Goal: Transaction & Acquisition: Purchase product/service

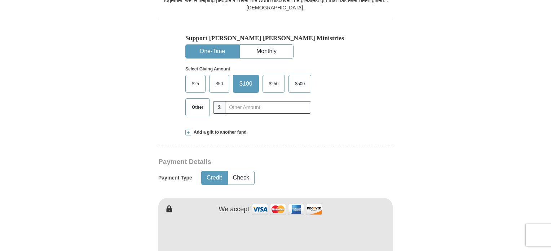
scroll to position [220, 0]
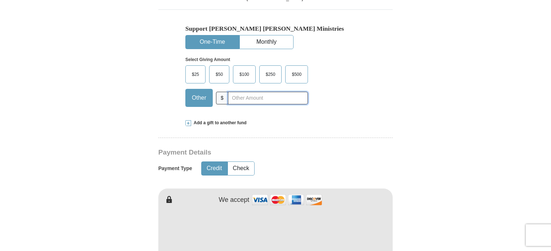
click at [281, 97] on input "text" at bounding box center [268, 98] width 80 height 13
type input "1635"
click at [311, 110] on div "$25 $50 $100 $250 $500 $" at bounding box center [260, 88] width 150 height 47
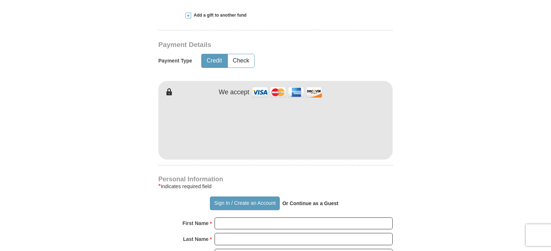
scroll to position [338, 0]
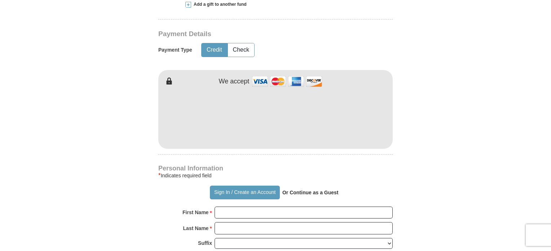
click at [114, 164] on form "Already have an account? Sign in for faster giving. Don't have an account? Crea…" at bounding box center [275, 133] width 411 height 884
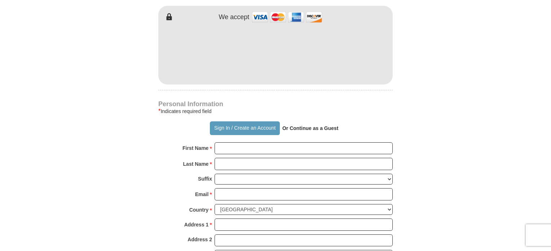
scroll to position [403, 0]
click at [260, 124] on button "Sign In / Create an Account" at bounding box center [245, 127] width 70 height 14
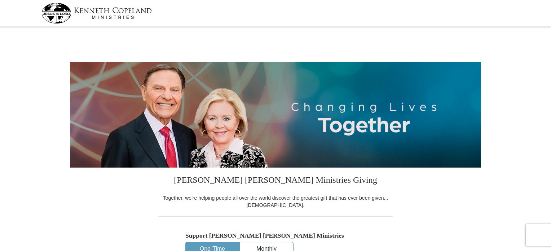
select select "TX"
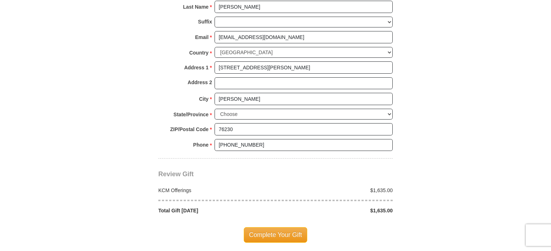
scroll to position [542, 0]
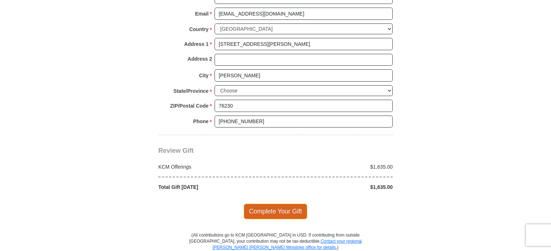
click at [275, 206] on span "Complete Your Gift" at bounding box center [276, 210] width 64 height 15
